Goal: Navigation & Orientation: Find specific page/section

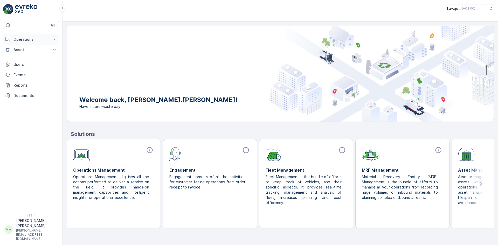
click at [32, 40] on p "Operations" at bounding box center [30, 39] width 35 height 5
click at [26, 63] on p "Routes & Tasks" at bounding box center [26, 62] width 27 height 5
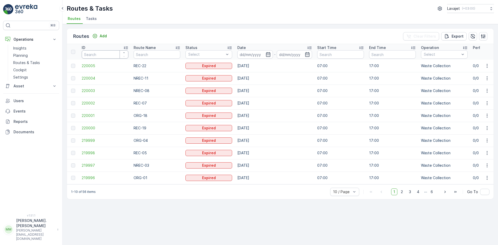
click at [99, 54] on input "number" at bounding box center [105, 54] width 47 height 8
click at [404, 195] on span "2" at bounding box center [402, 192] width 7 height 7
click at [411, 194] on span "3" at bounding box center [410, 192] width 7 height 7
click at [97, 18] on li "Tasks" at bounding box center [92, 19] width 14 height 9
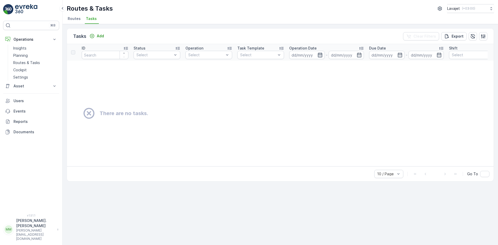
click at [321, 56] on icon "button" at bounding box center [320, 55] width 4 height 5
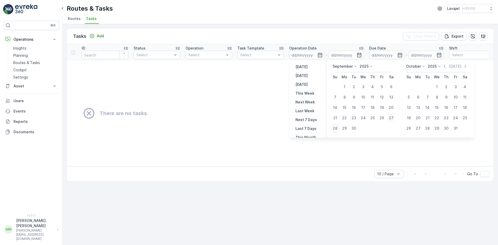
click at [389, 117] on div "27" at bounding box center [391, 118] width 8 height 8
type input "[DATE]"
click at [418, 128] on div "27" at bounding box center [418, 128] width 8 height 8
type input "[DATE]"
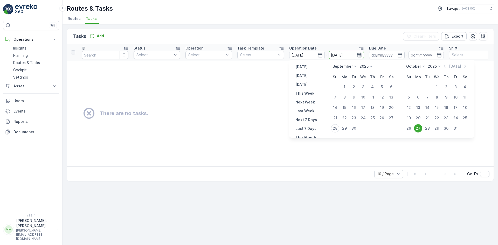
click at [416, 151] on td "There are no tasks." at bounding box center [349, 114] width 564 height 106
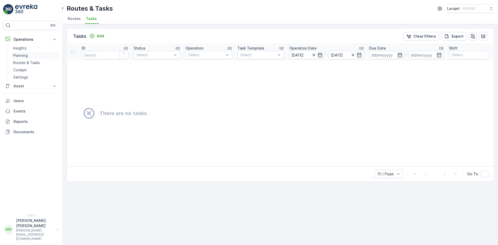
click at [21, 54] on p "Planning" at bounding box center [20, 55] width 15 height 5
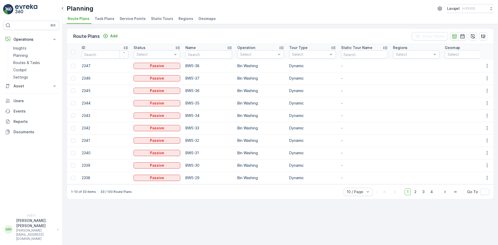
click at [103, 17] on span "Task Plans" at bounding box center [105, 18] width 20 height 5
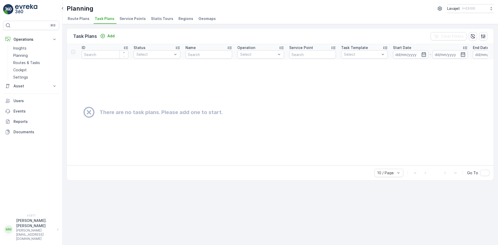
click at [123, 17] on span "Service Points" at bounding box center [133, 18] width 26 height 5
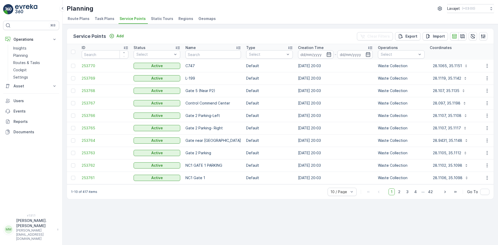
click at [157, 18] on span "Static Tours" at bounding box center [162, 18] width 22 height 5
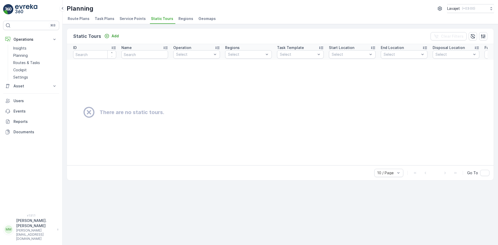
click at [188, 18] on span "Regions" at bounding box center [186, 18] width 15 height 5
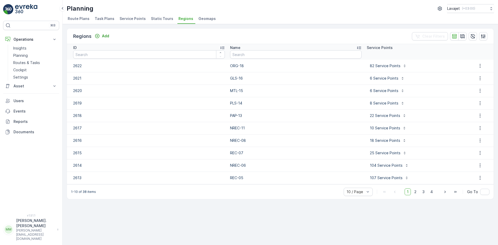
click at [202, 18] on span "Geomaps" at bounding box center [207, 18] width 17 height 5
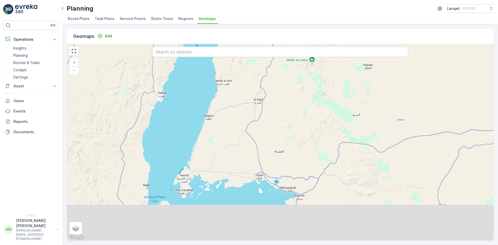
drag, startPoint x: 292, startPoint y: 136, endPoint x: 284, endPoint y: 86, distance: 50.4
click at [284, 89] on div "+ − Satellite Roadmap Terrain Hybrid Leaflet Keyboard shortcuts Map Data Map da…" at bounding box center [280, 142] width 427 height 197
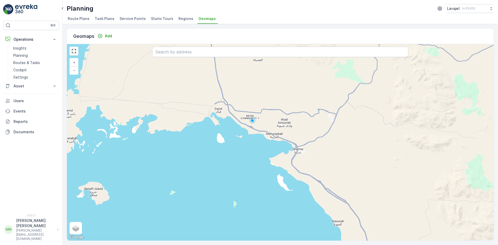
click at [182, 19] on span "Regions" at bounding box center [186, 18] width 15 height 5
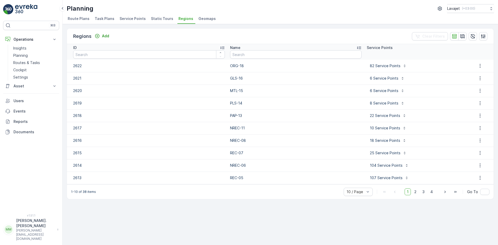
click at [168, 19] on span "Static Tours" at bounding box center [162, 18] width 22 height 5
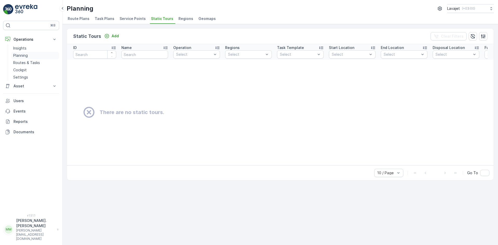
click at [21, 57] on p "Planning" at bounding box center [20, 55] width 15 height 5
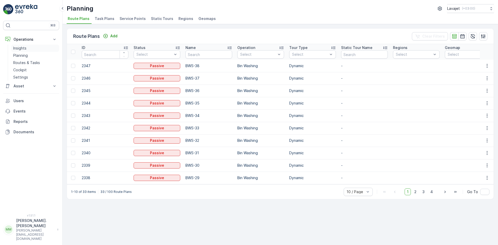
click at [24, 49] on p "Insights" at bounding box center [19, 48] width 13 height 5
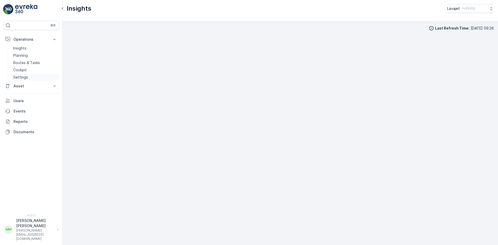
click at [29, 78] on link "Settings" at bounding box center [35, 77] width 48 height 7
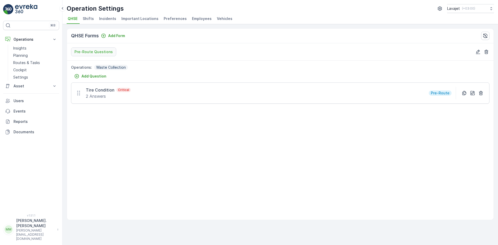
click at [98, 97] on p "2 Answers" at bounding box center [108, 96] width 45 height 6
click at [123, 90] on p "Critical" at bounding box center [124, 90] width 12 height 4
click at [88, 17] on span "Shifts" at bounding box center [88, 18] width 11 height 5
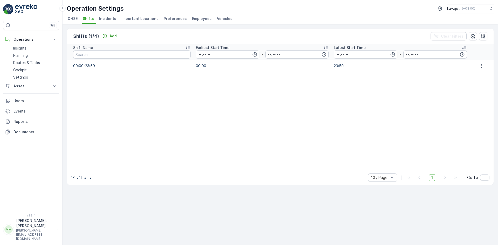
click at [105, 16] on span "Incidents" at bounding box center [107, 18] width 17 height 5
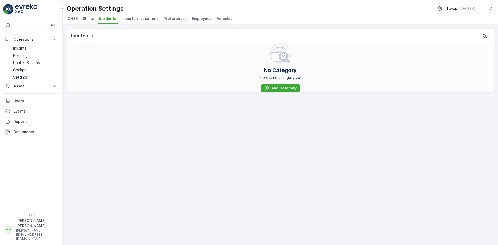
click at [138, 20] on span "Important Locations" at bounding box center [139, 18] width 37 height 5
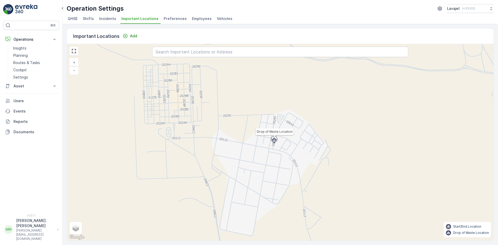
drag, startPoint x: 281, startPoint y: 139, endPoint x: 274, endPoint y: 139, distance: 7.0
click at [274, 139] on icon at bounding box center [274, 140] width 4 height 4
click at [274, 139] on icon at bounding box center [273, 140] width 4 height 4
click at [168, 17] on span "Preferences" at bounding box center [175, 18] width 23 height 5
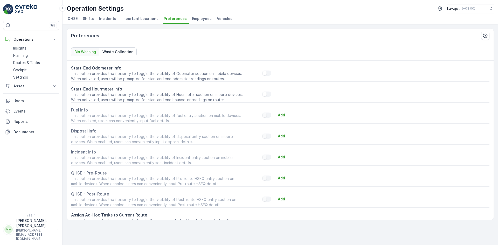
click at [195, 17] on span "Employees" at bounding box center [202, 18] width 20 height 5
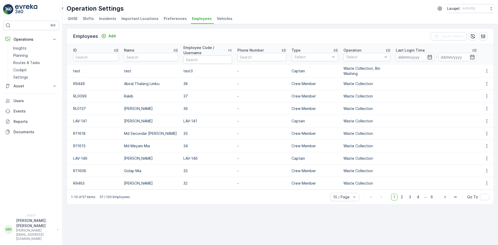
click at [217, 18] on span "Vehicles" at bounding box center [225, 18] width 16 height 5
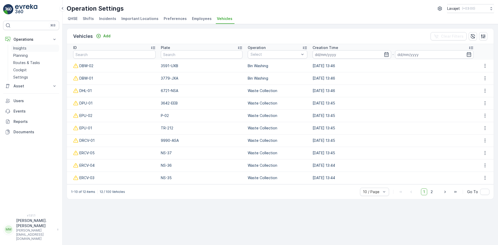
click at [27, 46] on link "Insights" at bounding box center [35, 48] width 48 height 7
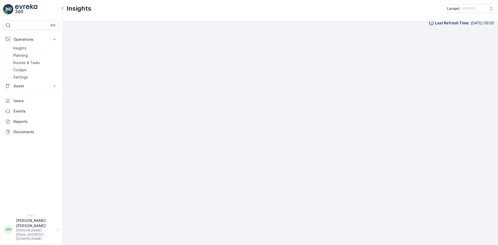
scroll to position [6, 0]
